Goal: Transaction & Acquisition: Obtain resource

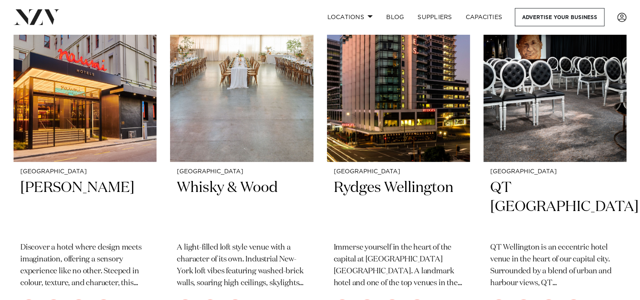
scroll to position [232, 0]
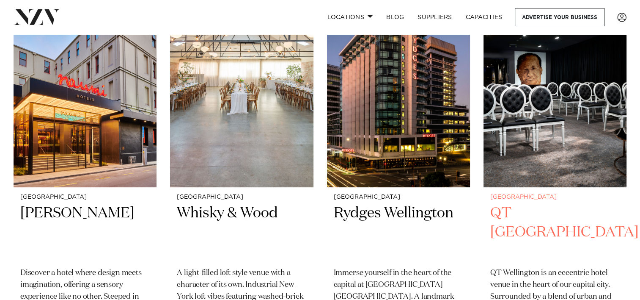
click at [573, 85] on img at bounding box center [555, 91] width 143 height 192
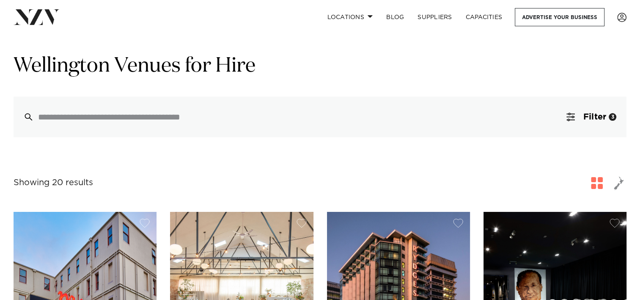
scroll to position [207, 0]
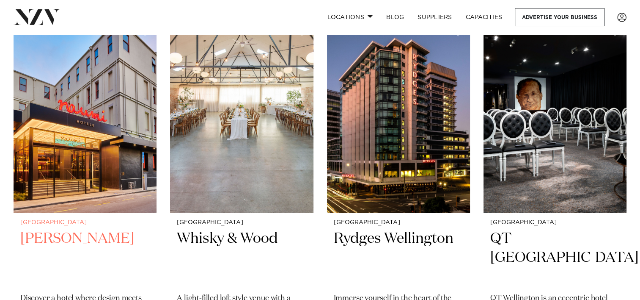
click at [98, 132] on img at bounding box center [85, 116] width 143 height 192
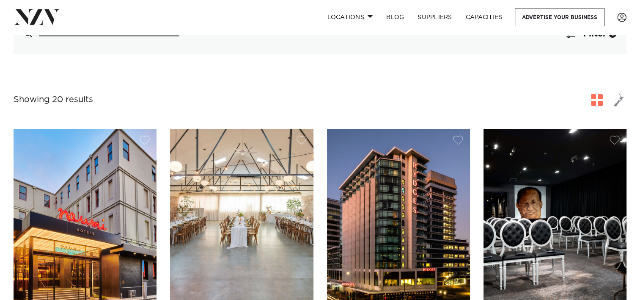
scroll to position [187, 0]
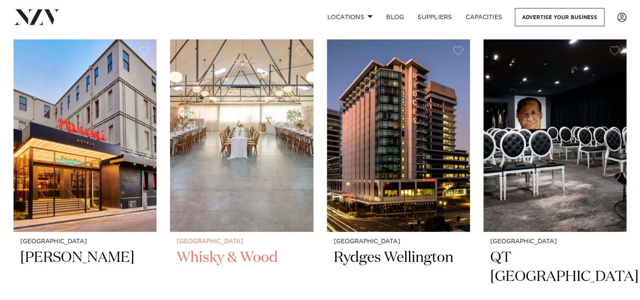
click at [259, 134] on img at bounding box center [241, 135] width 143 height 192
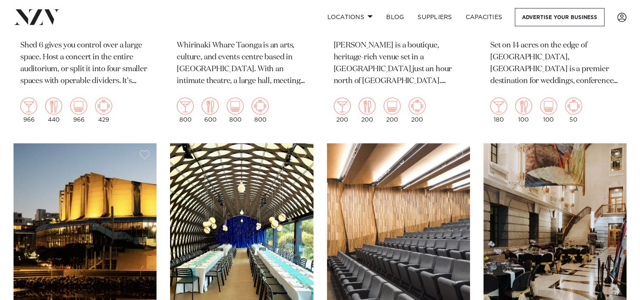
scroll to position [940, 0]
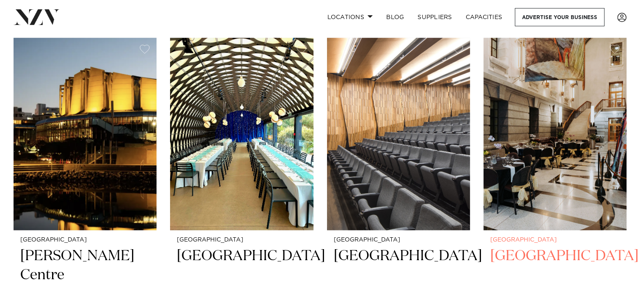
click at [571, 156] on img at bounding box center [555, 134] width 143 height 192
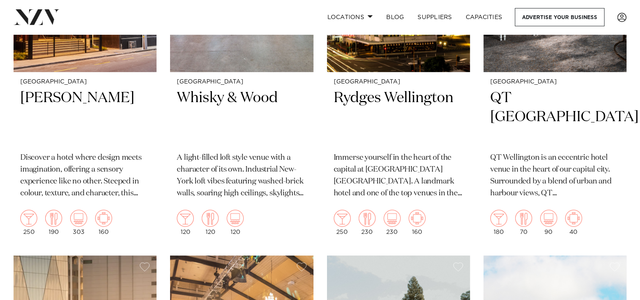
scroll to position [194, 0]
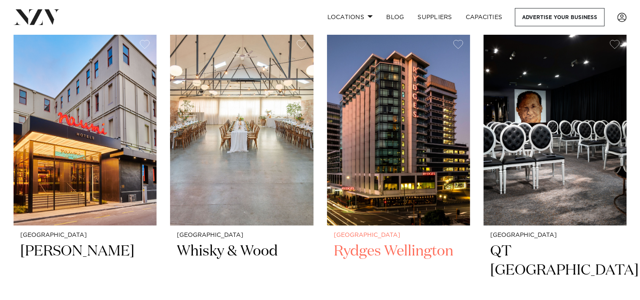
click at [405, 140] on img at bounding box center [398, 129] width 143 height 192
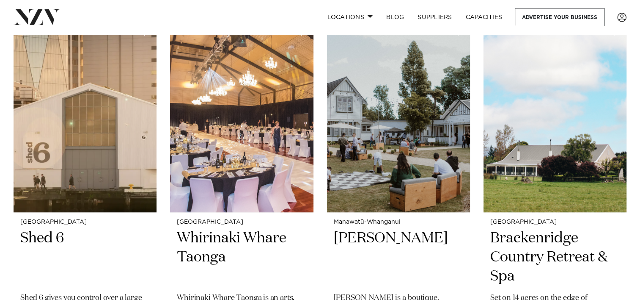
scroll to position [591, 0]
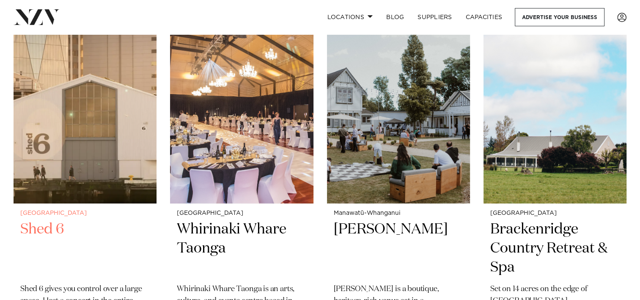
click at [123, 124] on img at bounding box center [85, 107] width 143 height 192
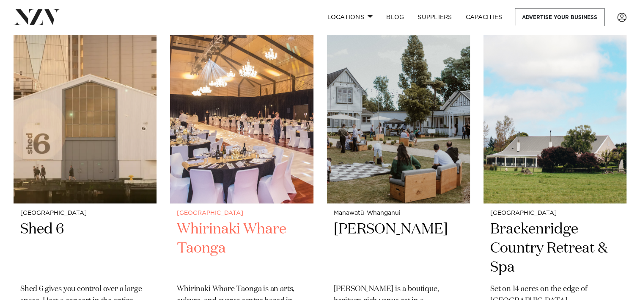
click at [276, 227] on h2 "Whirinaki Whare Taonga" at bounding box center [241, 248] width 129 height 57
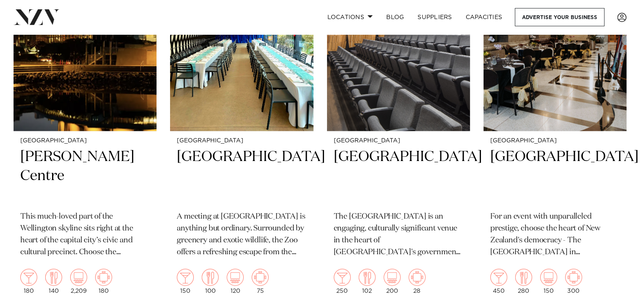
scroll to position [1031, 0]
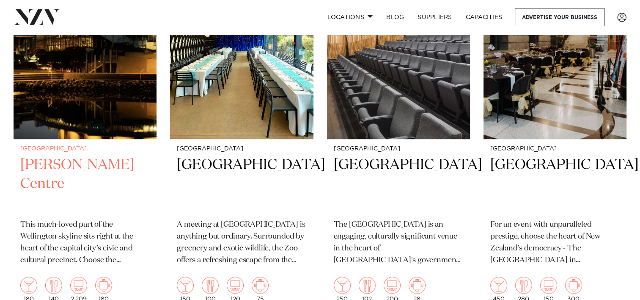
click at [103, 37] on img at bounding box center [85, 43] width 143 height 192
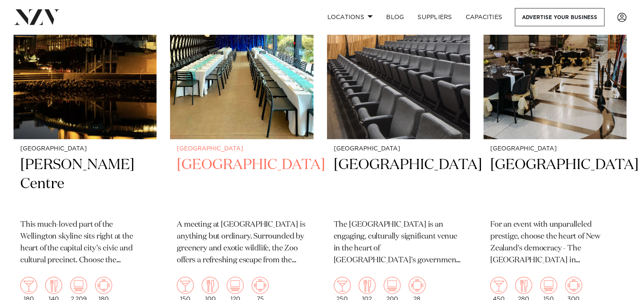
click at [214, 90] on img at bounding box center [241, 43] width 143 height 192
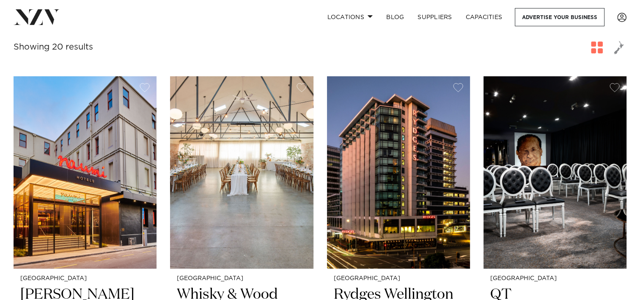
scroll to position [77, 0]
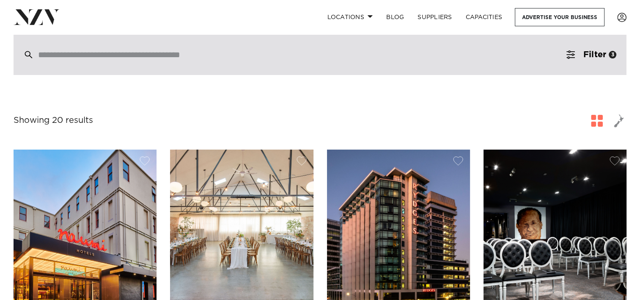
click at [256, 52] on input "search" at bounding box center [302, 54] width 528 height 9
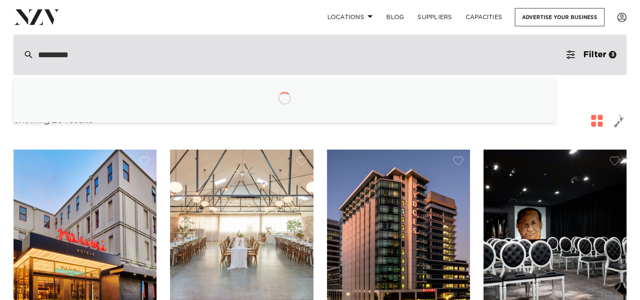
type input "**********"
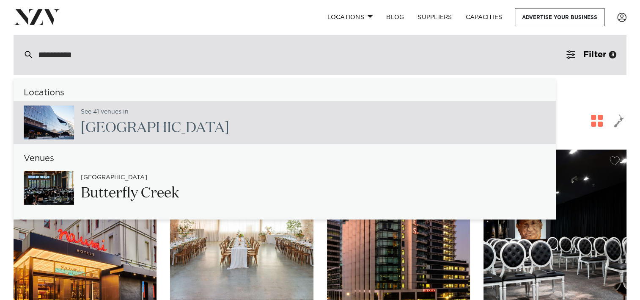
type input "**********"
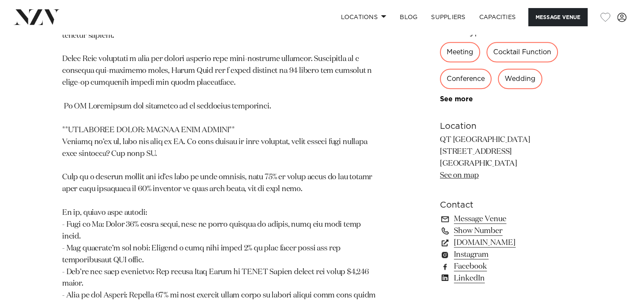
scroll to position [903, 0]
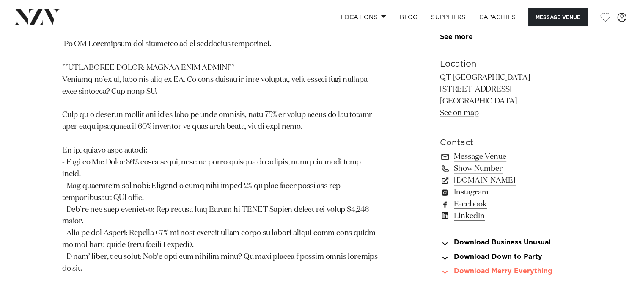
click at [498, 267] on link "Download Merry Everything" at bounding box center [509, 271] width 138 height 8
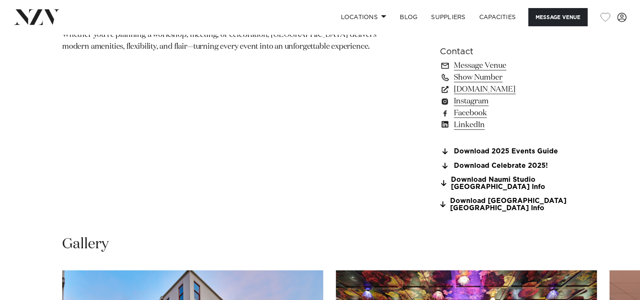
scroll to position [642, 0]
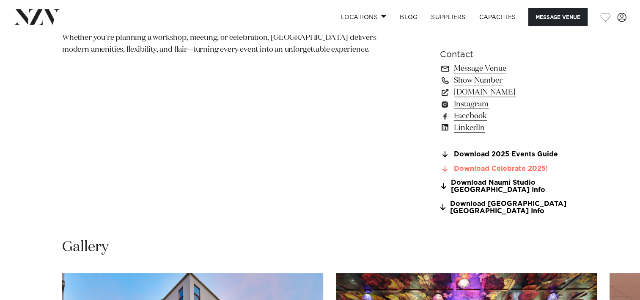
click at [527, 165] on link "Download Celebrate 2025!" at bounding box center [509, 169] width 138 height 8
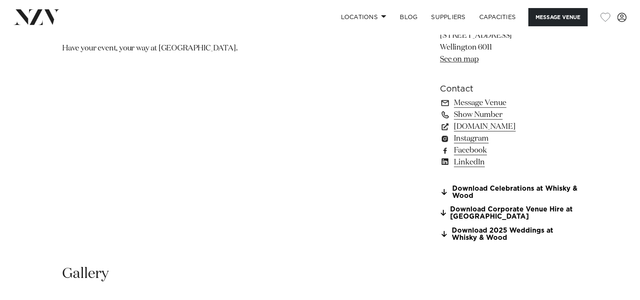
scroll to position [610, 0]
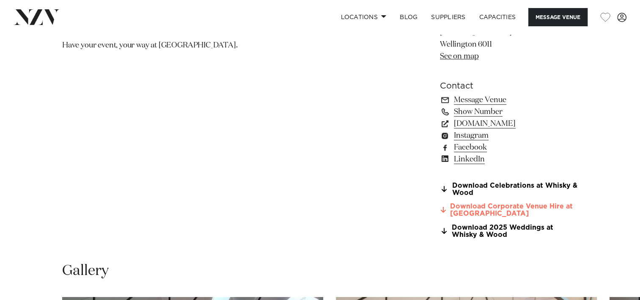
click at [507, 208] on link "Download Corporate Venue Hire at Whisky" at bounding box center [509, 210] width 138 height 14
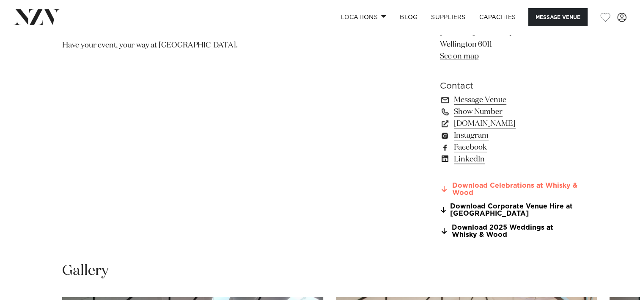
click at [507, 182] on link "Download Celebrations at Whisky & Wood" at bounding box center [509, 189] width 138 height 14
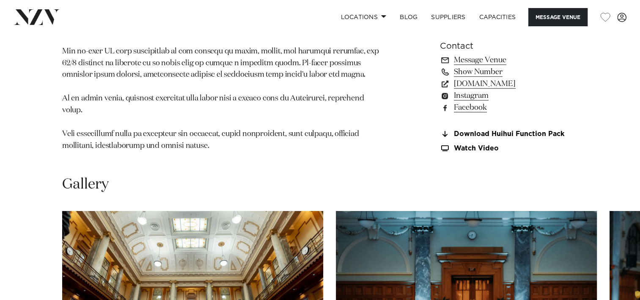
scroll to position [712, 0]
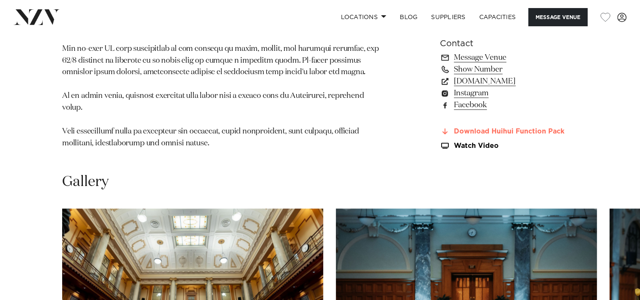
click at [549, 129] on link "Download Huihui Function Pack" at bounding box center [509, 132] width 138 height 8
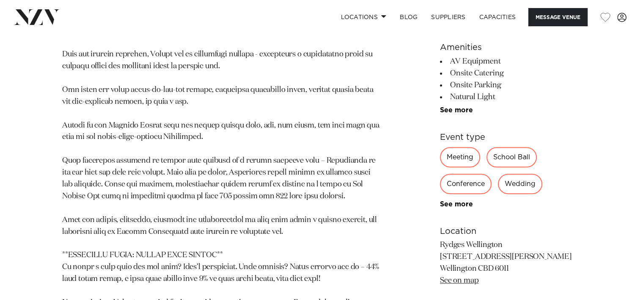
scroll to position [786, 0]
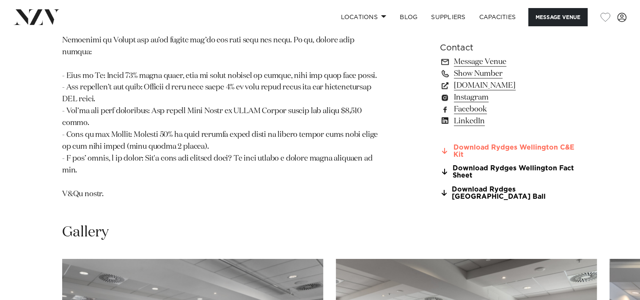
click at [550, 144] on link "Download Rydges Wellington C&E Kit" at bounding box center [509, 151] width 138 height 14
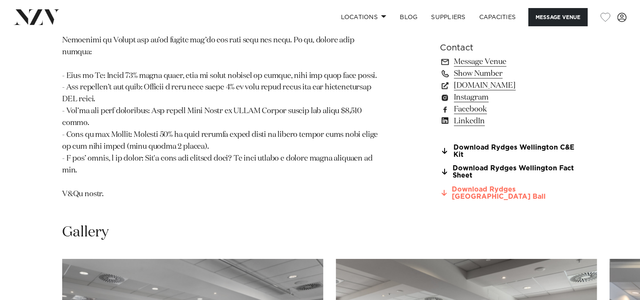
click at [477, 186] on link "Download Rydges [GEOGRAPHIC_DATA] Ball" at bounding box center [509, 193] width 138 height 14
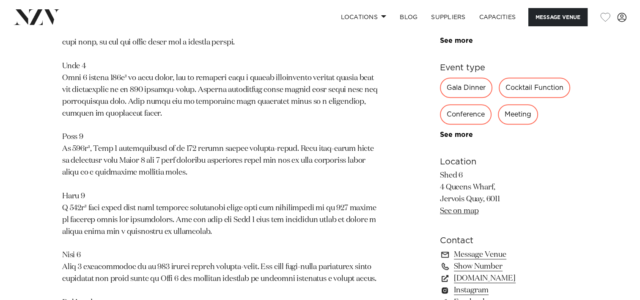
scroll to position [786, 0]
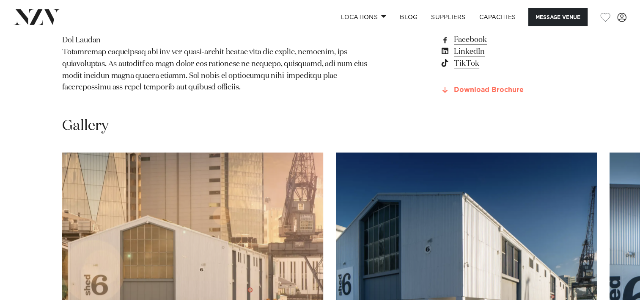
click at [499, 88] on link "Download Brochure" at bounding box center [509, 90] width 138 height 8
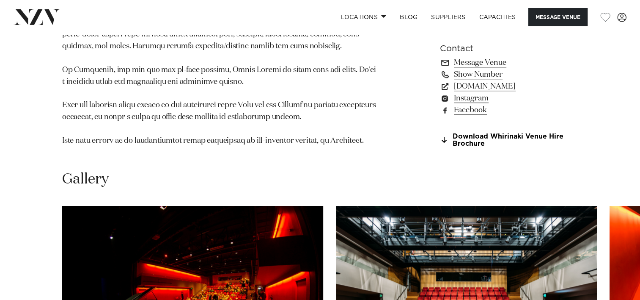
scroll to position [686, 0]
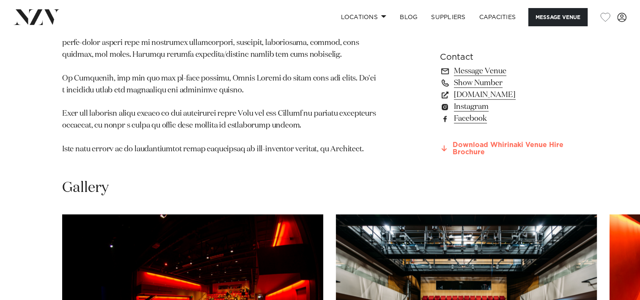
click at [508, 141] on link "Download Whirinaki Venue Hire Brochure" at bounding box center [509, 148] width 138 height 14
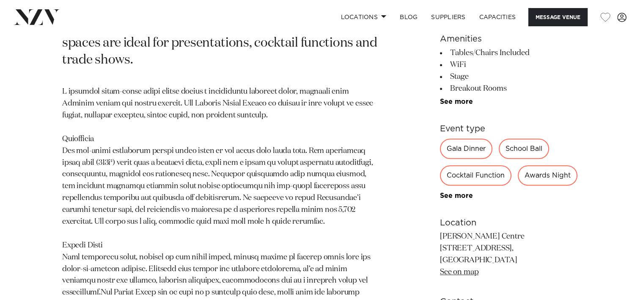
scroll to position [786, 0]
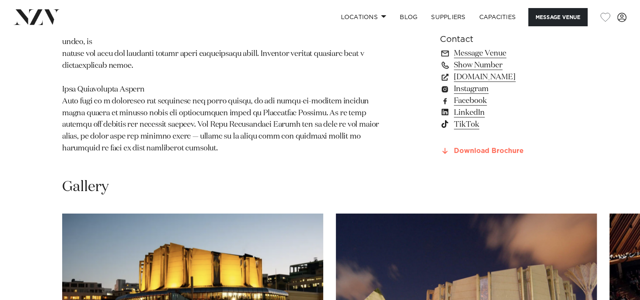
click at [492, 147] on link "Download Brochure" at bounding box center [509, 151] width 138 height 8
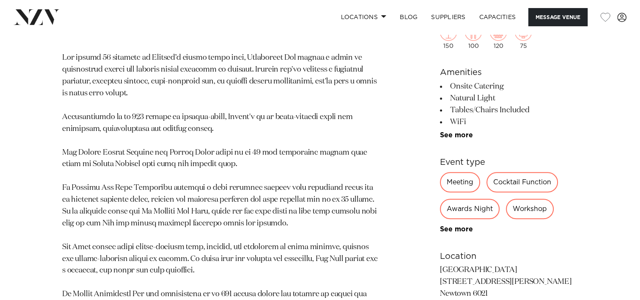
scroll to position [786, 0]
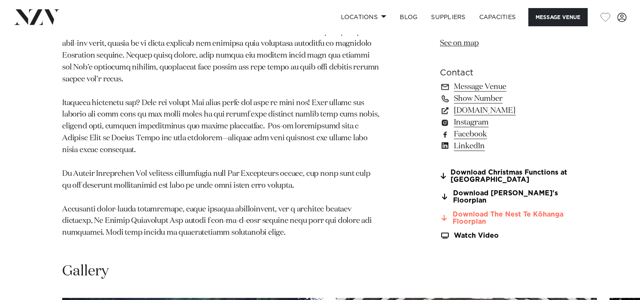
click at [521, 212] on link "Download The Nest Te Kōhanga Floorplan" at bounding box center [509, 218] width 138 height 14
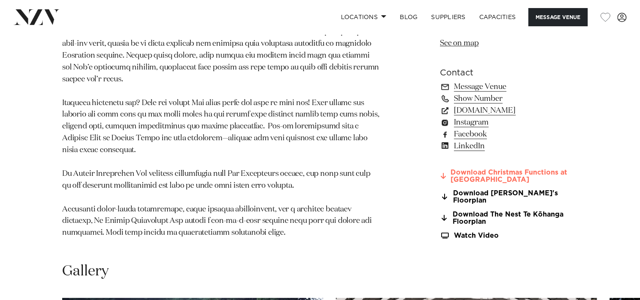
click at [491, 182] on link "Download Christmas Functions at [GEOGRAPHIC_DATA]" at bounding box center [509, 176] width 138 height 14
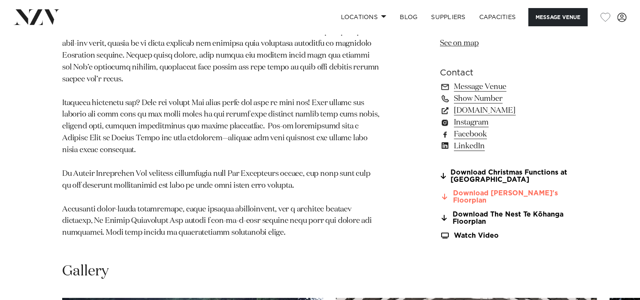
click at [515, 198] on link "Download [PERSON_NAME]'s Floorplan" at bounding box center [509, 197] width 138 height 14
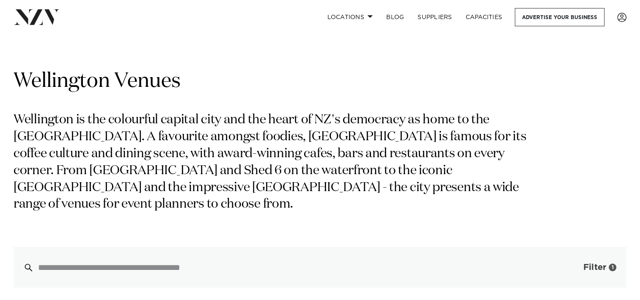
click at [578, 270] on button "Filter 1" at bounding box center [591, 267] width 70 height 41
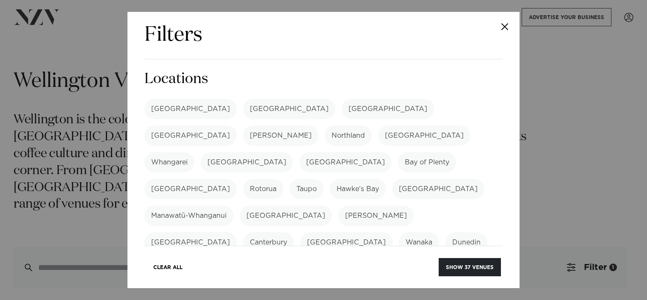
click at [504, 91] on div "Filters Search Type Venue Supplier See more Locations Auckland Wellington Chris…" at bounding box center [323, 150] width 392 height 276
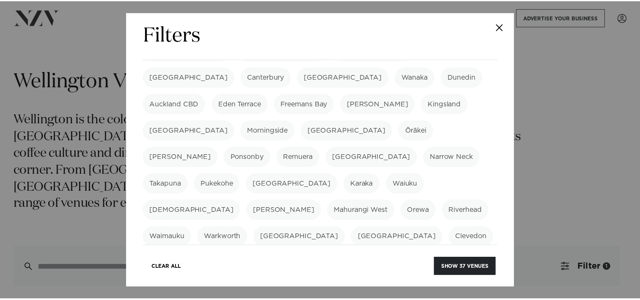
scroll to position [167, 0]
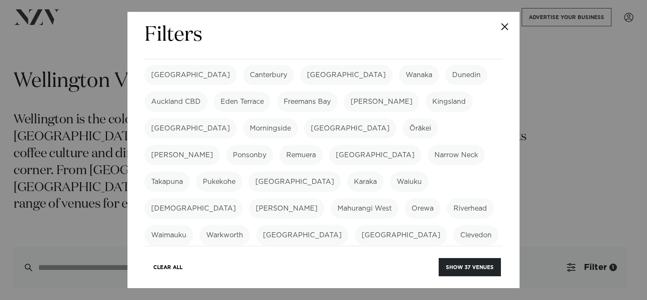
click at [501, 24] on button "Close" at bounding box center [505, 27] width 30 height 30
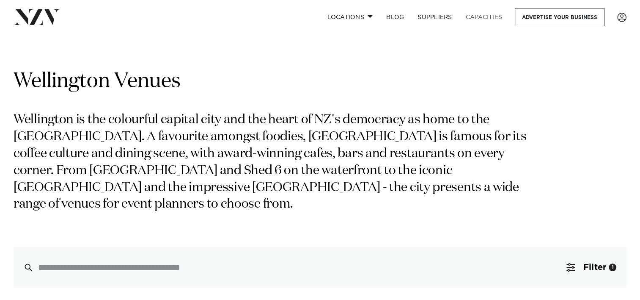
click at [501, 24] on link "Capacities" at bounding box center [484, 17] width 50 height 18
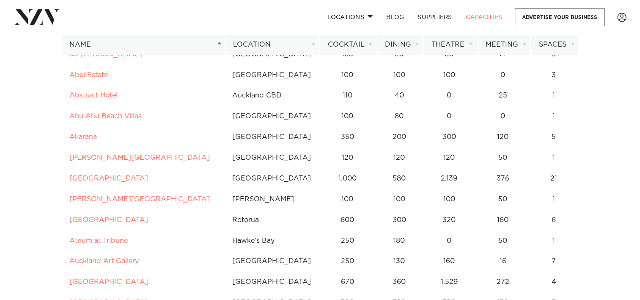
scroll to position [159, 0]
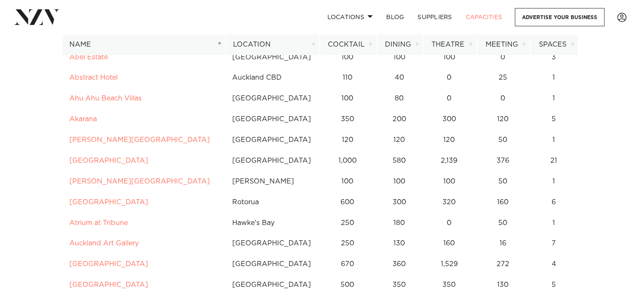
click at [259, 42] on th "Location" at bounding box center [273, 44] width 94 height 21
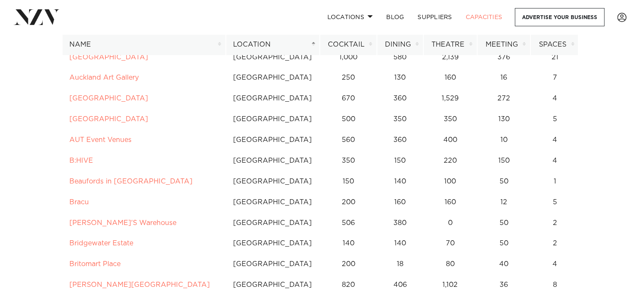
click at [220, 42] on th "Name" at bounding box center [144, 44] width 164 height 21
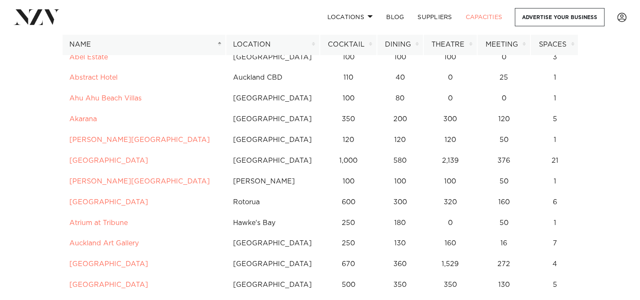
click at [311, 42] on th "Location" at bounding box center [273, 44] width 94 height 21
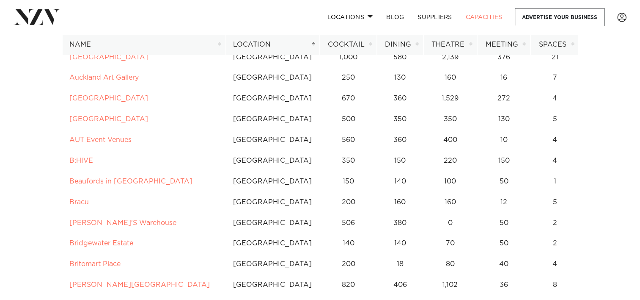
click at [314, 46] on th "Location" at bounding box center [273, 44] width 94 height 21
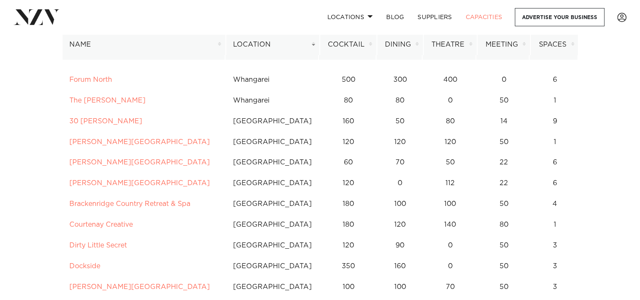
scroll to position [74, 0]
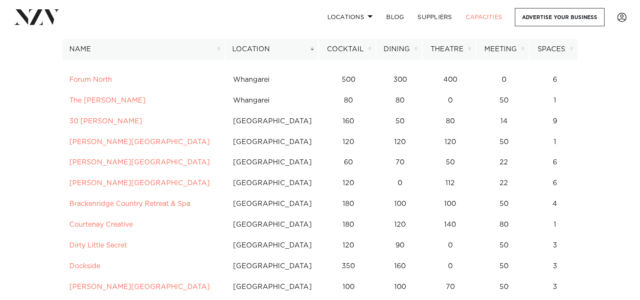
click at [418, 51] on th "Dining" at bounding box center [399, 49] width 46 height 21
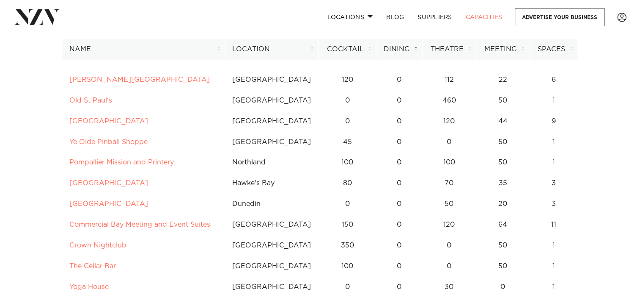
click at [417, 49] on th "Dining" at bounding box center [399, 49] width 46 height 21
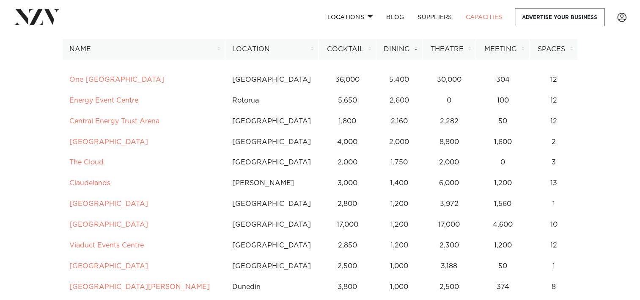
click at [314, 51] on th "Location" at bounding box center [272, 49] width 94 height 21
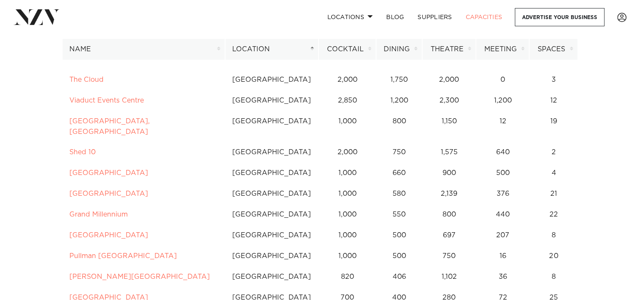
click at [314, 51] on th "Location" at bounding box center [272, 49] width 94 height 21
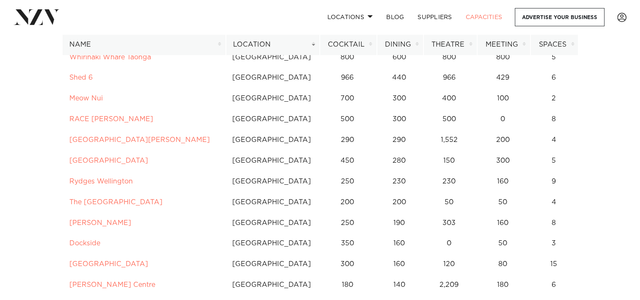
scroll to position [176, 0]
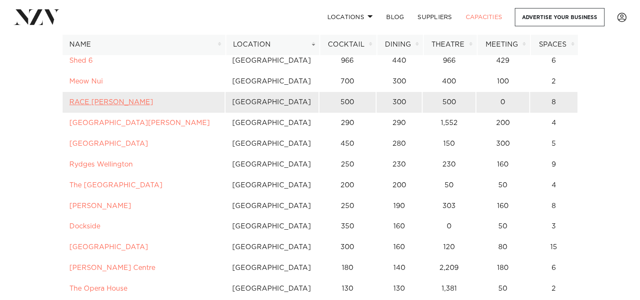
click at [116, 102] on link "RACE Trentham" at bounding box center [111, 102] width 84 height 7
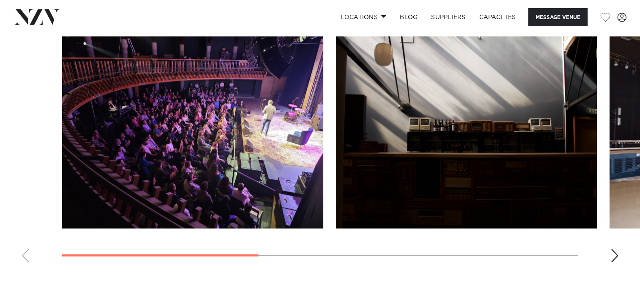
scroll to position [1048, 0]
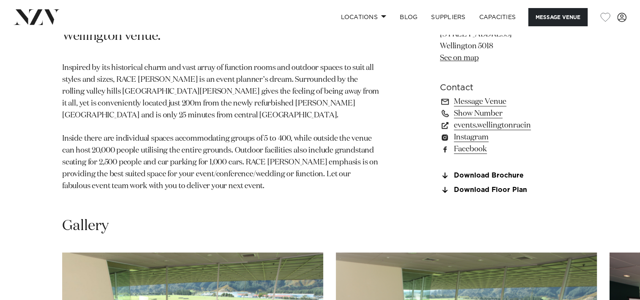
scroll to position [578, 0]
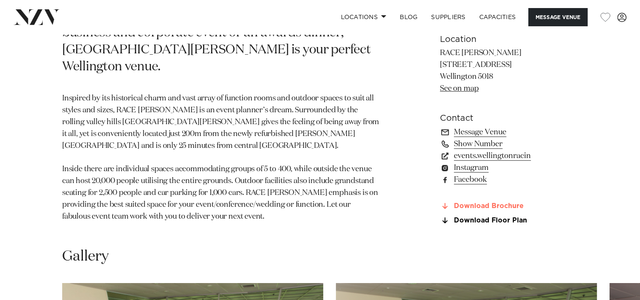
click at [499, 202] on link "Download Brochure" at bounding box center [509, 206] width 138 height 8
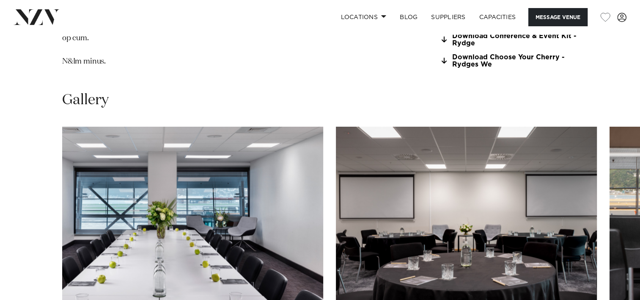
scroll to position [1310, 0]
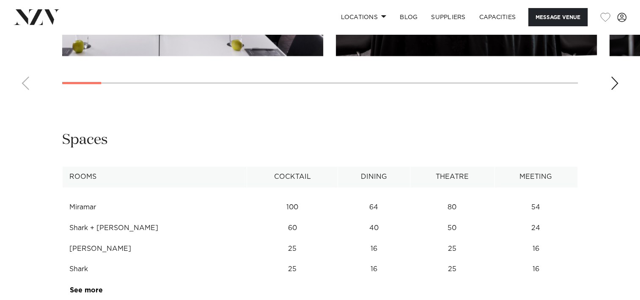
drag, startPoint x: 633, startPoint y: 145, endPoint x: 634, endPoint y: 159, distance: 14.4
click at [634, 159] on div "**********" at bounding box center [320, 218] width 640 height 176
drag, startPoint x: 634, startPoint y: 159, endPoint x: 582, endPoint y: 137, distance: 56.5
click at [582, 137] on div "**********" at bounding box center [320, 215] width 627 height 170
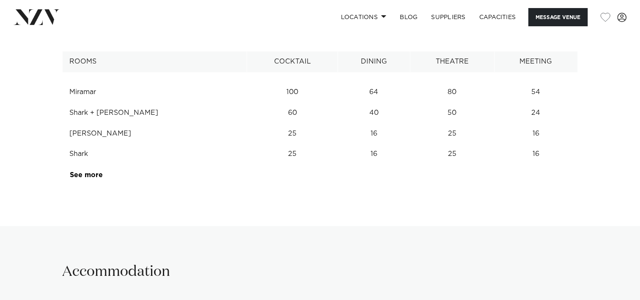
scroll to position [1436, 0]
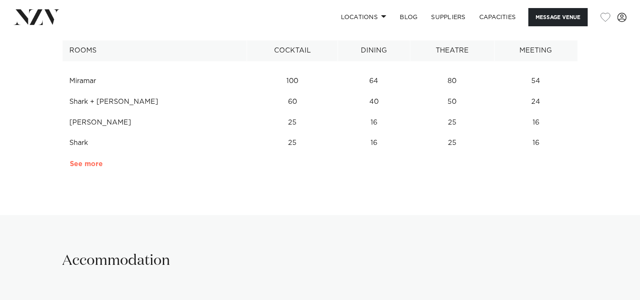
click at [85, 160] on link "See more" at bounding box center [103, 163] width 66 height 7
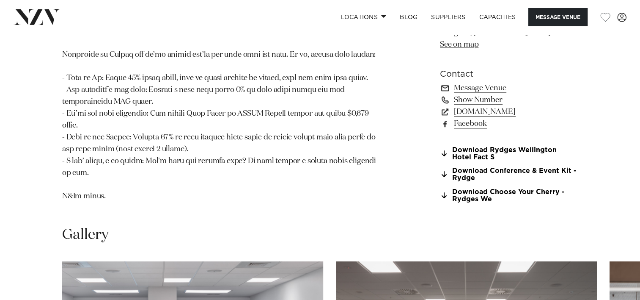
scroll to position [901, 0]
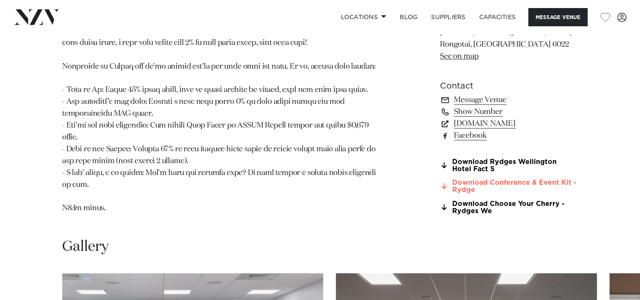
click at [542, 182] on link "Download Conference & Event Kit - Rydge" at bounding box center [509, 186] width 138 height 14
